Goal: Task Accomplishment & Management: Manage account settings

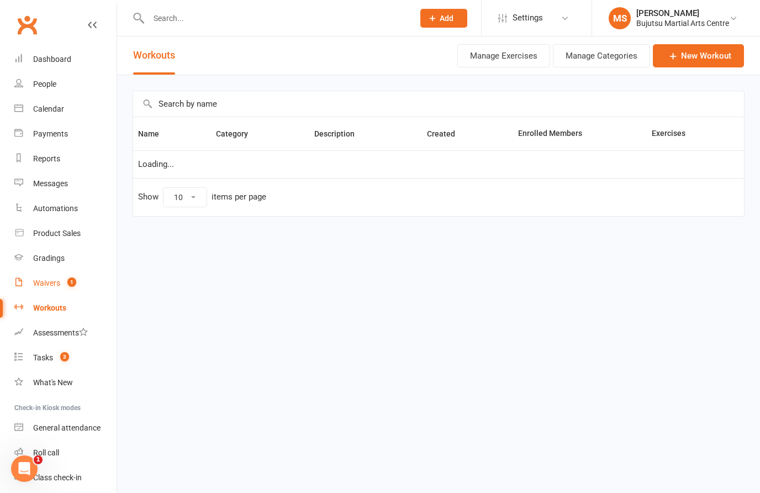
click at [54, 282] on div "Waivers" at bounding box center [46, 282] width 27 height 9
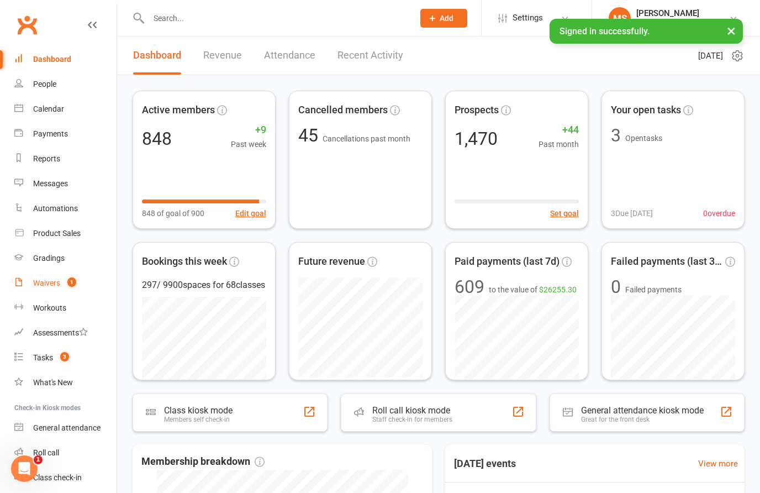
click at [44, 288] on link "Waivers 1" at bounding box center [65, 283] width 102 height 25
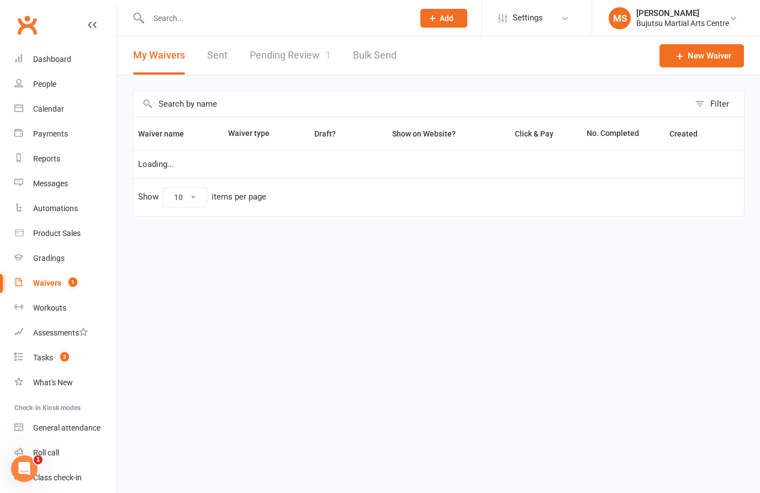
select select "50"
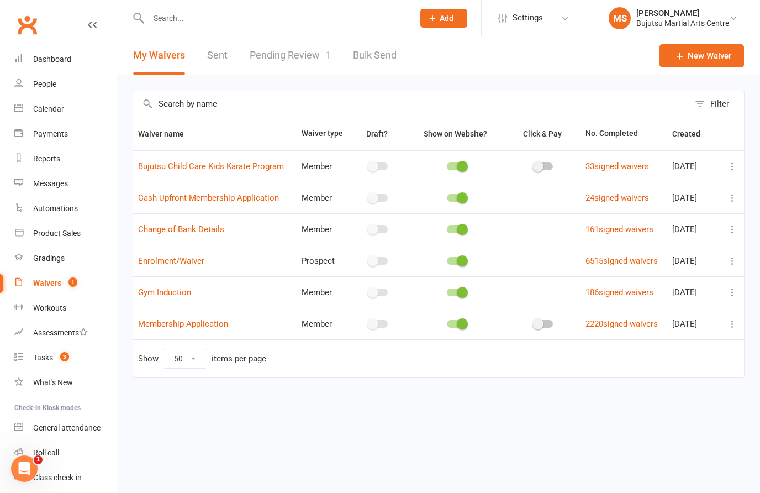
click at [292, 62] on link "Pending Review 1" at bounding box center [290, 55] width 81 height 38
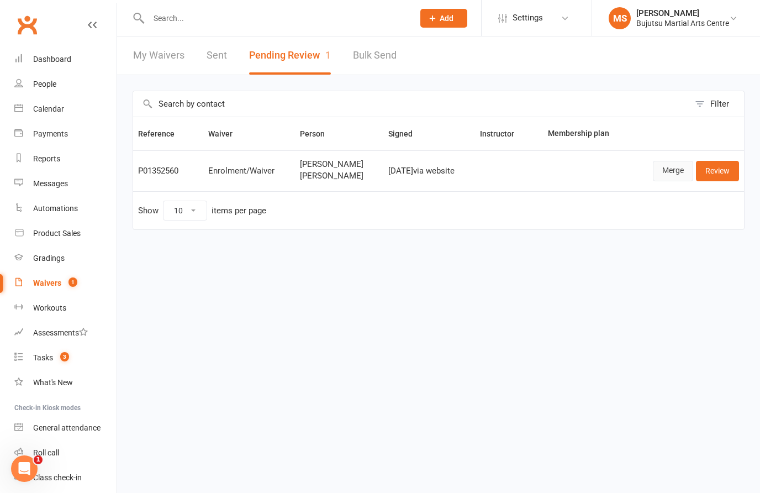
click at [676, 172] on link "Merge" at bounding box center [673, 171] width 40 height 20
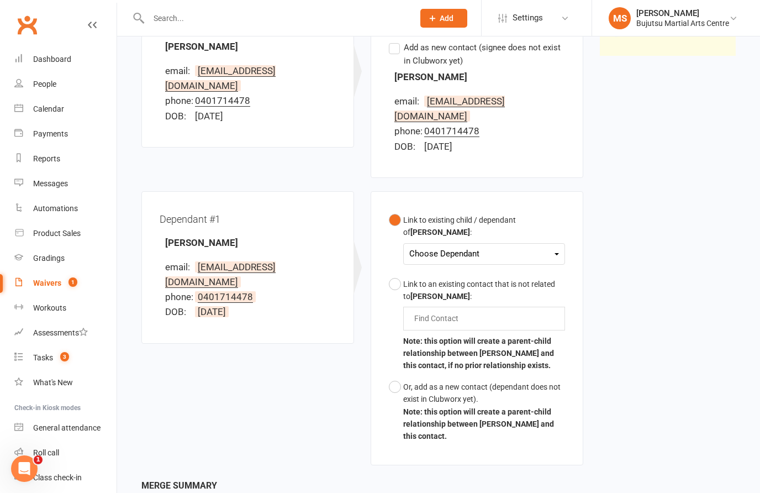
scroll to position [185, 0]
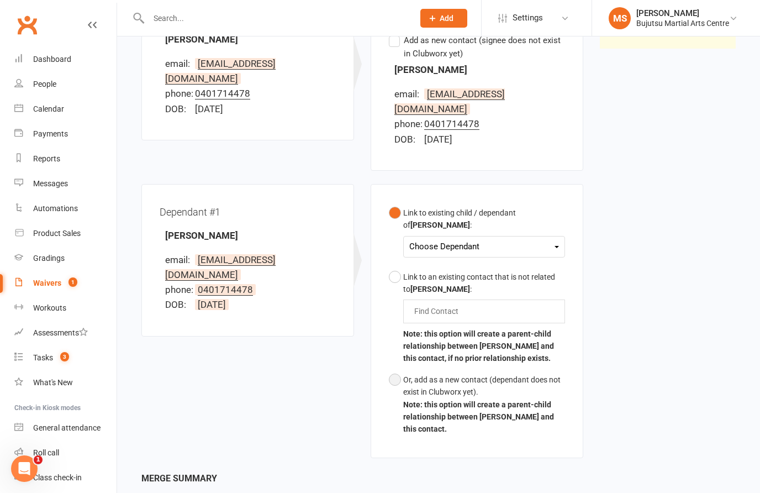
click at [396, 369] on button "Or, add as a new contact (dependant does not exist in Clubworx yet). Note: this…" at bounding box center [477, 404] width 176 height 71
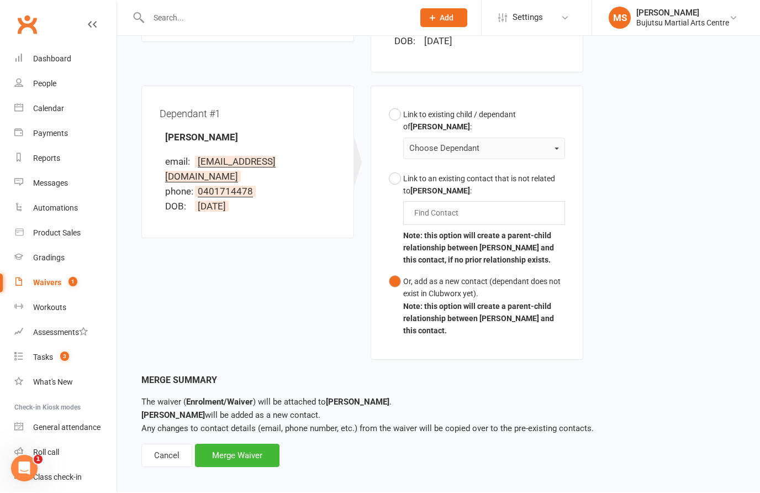
scroll to position [281, 0]
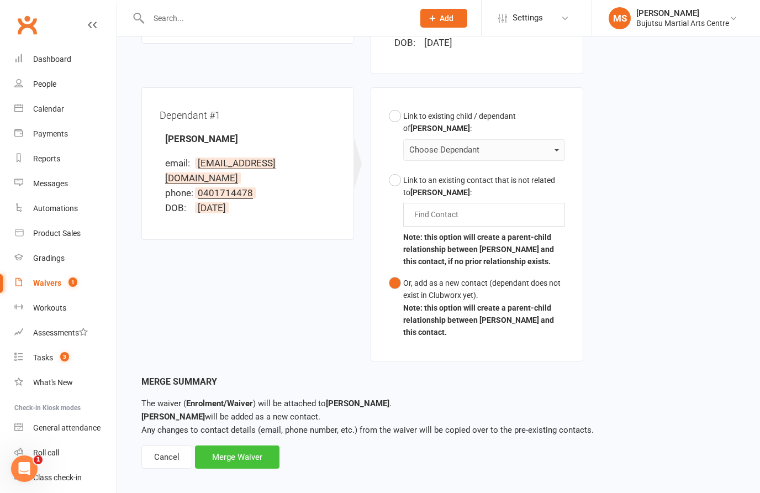
click at [258, 445] on div "Merge Waiver" at bounding box center [237, 456] width 85 height 23
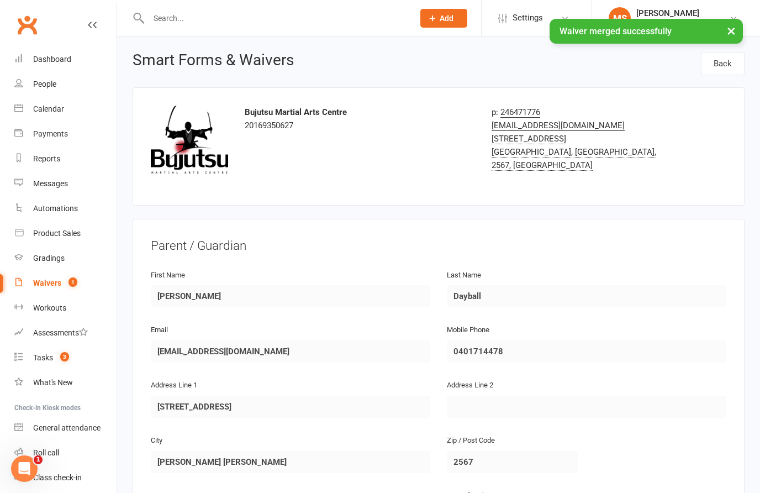
click at [242, 18] on input "text" at bounding box center [275, 17] width 261 height 15
click at [436, 183] on div "Bujutsu Martial Arts Centre 20169350627 p: 246471776 [EMAIL_ADDRESS][DOMAIN_NAM…" at bounding box center [439, 147] width 592 height 82
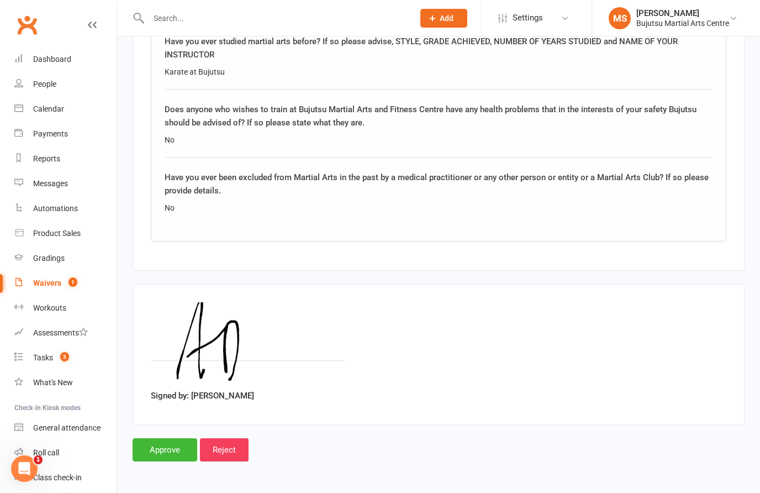
scroll to position [1745, 0]
click at [165, 438] on input "Approve" at bounding box center [165, 449] width 65 height 23
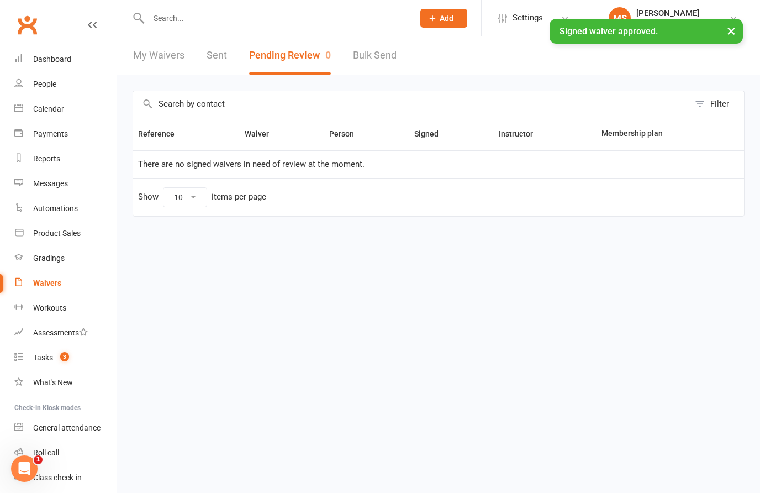
click at [245, 20] on input "text" at bounding box center [275, 17] width 261 height 15
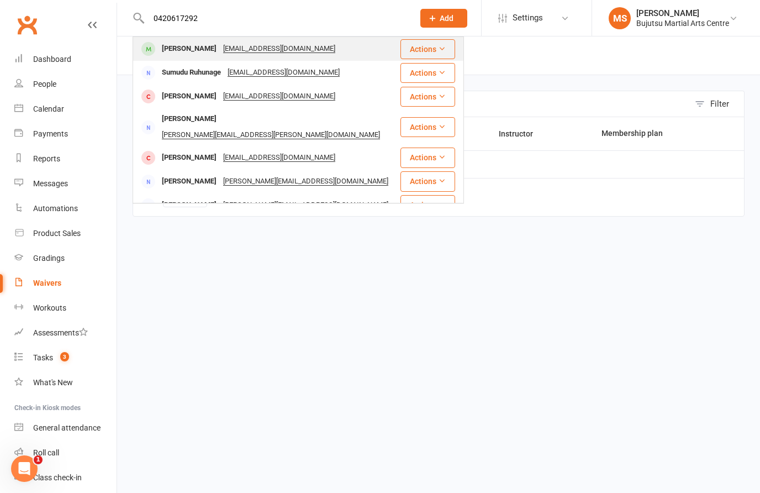
type input "0420617292"
click at [206, 48] on div "[PERSON_NAME]" at bounding box center [189, 49] width 61 height 16
